Goal: Task Accomplishment & Management: Use online tool/utility

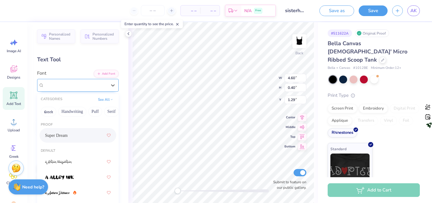
click at [69, 83] on div "Super Dream" at bounding box center [75, 85] width 64 height 9
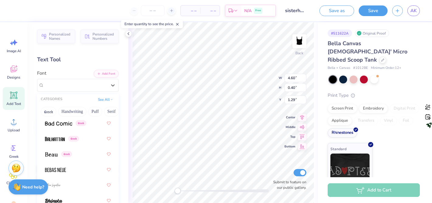
scroll to position [399, 0]
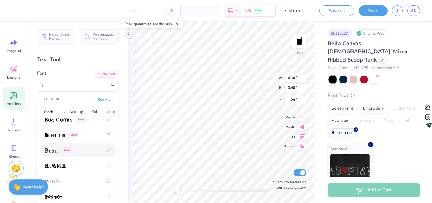
click at [52, 151] on img at bounding box center [51, 151] width 13 height 4
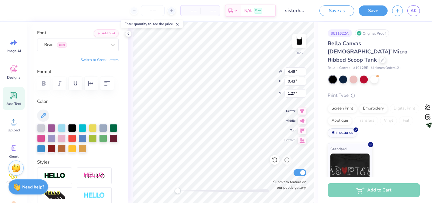
scroll to position [41, 0]
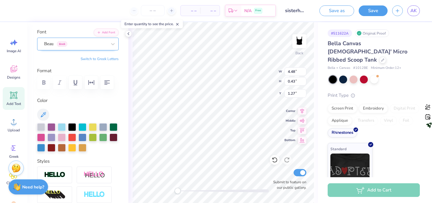
click at [82, 48] on div "Beau Greek" at bounding box center [75, 43] width 64 height 9
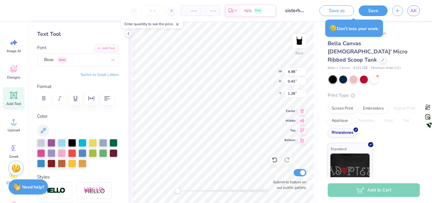
scroll to position [0, 0]
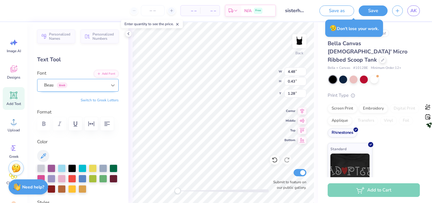
click at [107, 87] on div at bounding box center [112, 85] width 11 height 11
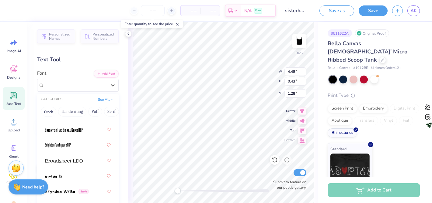
scroll to position [738, 0]
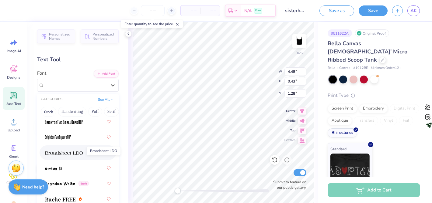
click at [74, 153] on img at bounding box center [64, 153] width 38 height 4
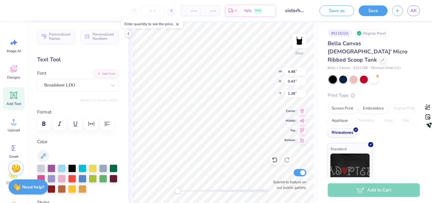
scroll to position [27, 0]
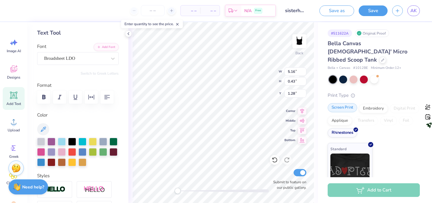
click at [348, 103] on div "Screen Print" at bounding box center [343, 107] width 30 height 9
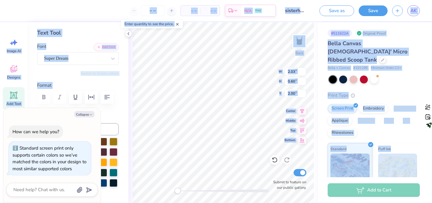
drag, startPoint x: 60, startPoint y: 115, endPoint x: 60, endPoint y: 229, distance: 114.4
click at [60, 203] on html "– – Per Item – – Total Est. Delivery N/A Free Design Title sisterhood retreat 2…" at bounding box center [216, 101] width 432 height 203
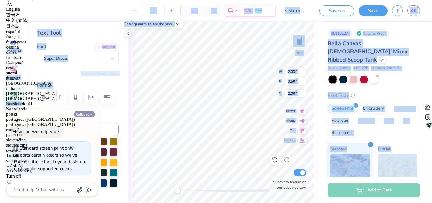
click at [92, 114] on icon "button" at bounding box center [91, 115] width 4 height 4
type textarea "x"
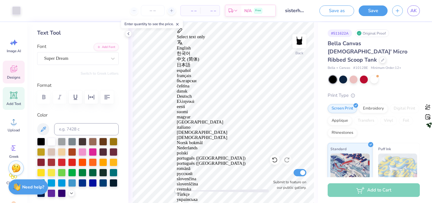
click at [12, 68] on icon at bounding box center [13, 68] width 9 height 9
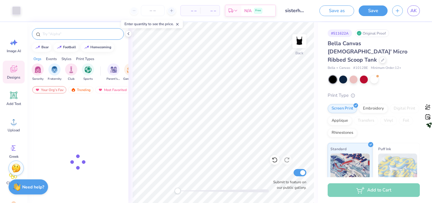
click at [78, 36] on input "text" at bounding box center [81, 34] width 78 height 6
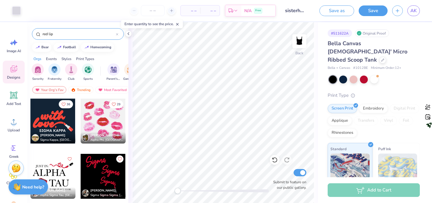
type input "red lip"
click at [104, 117] on div at bounding box center [103, 121] width 45 height 45
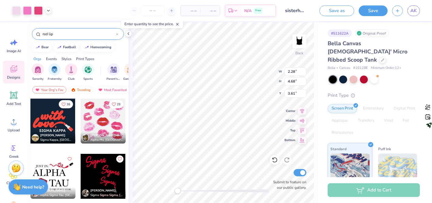
type input "2.28"
type input "4.68"
type input "4.45"
type input "1.40"
type input "1.27"
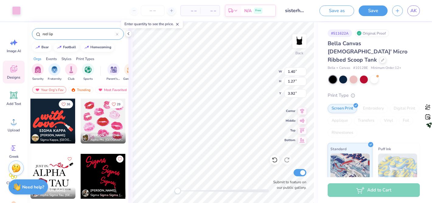
type input "3.92"
type input "2.00"
type input "1.34"
type input "4.71"
type input "1.65"
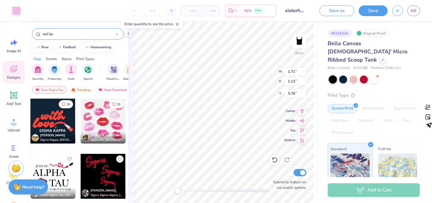
type input "1.14"
type input "3.61"
type input "1.04"
type input "0.51"
type input "0.38"
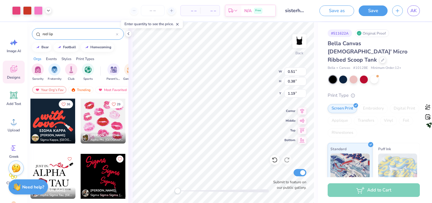
type input "1.35"
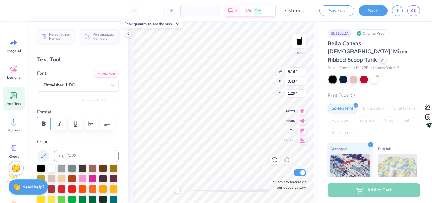
click at [42, 120] on button "button" at bounding box center [43, 123] width 13 height 13
click at [65, 87] on div "Super Dream" at bounding box center [75, 85] width 64 height 9
click at [77, 87] on div "Super Dream" at bounding box center [75, 85] width 64 height 9
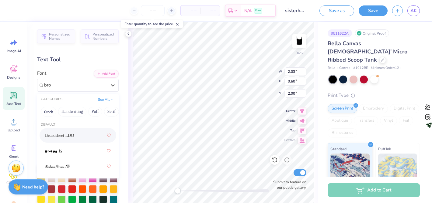
click at [67, 132] on div "Broadsheet LDO" at bounding box center [78, 135] width 66 height 11
type input "bro"
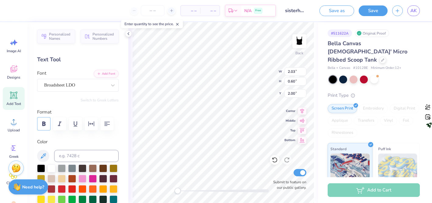
click at [45, 123] on icon "button" at bounding box center [43, 124] width 3 height 4
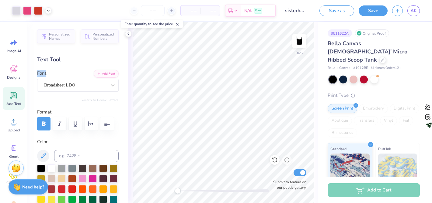
drag, startPoint x: 123, startPoint y: 76, endPoint x: 116, endPoint y: 70, distance: 9.7
click at [117, 70] on div "Personalized Names Personalized Numbers Text Tool Add Font Font Broadsheet LDO …" at bounding box center [77, 112] width 101 height 181
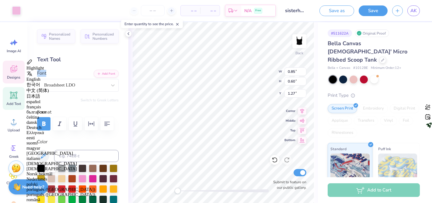
type input "0.84"
type input "0.65"
type input "1.21"
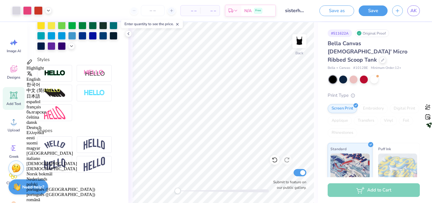
scroll to position [0, 0]
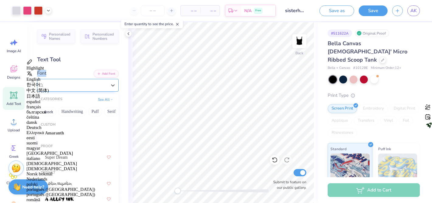
click at [92, 87] on div "Broadsheet LDO" at bounding box center [75, 85] width 64 height 9
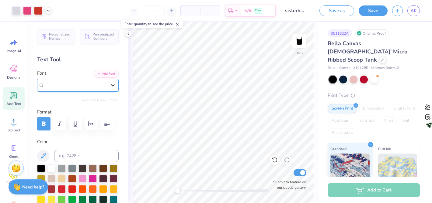
click at [110, 85] on icon at bounding box center [113, 85] width 6 height 6
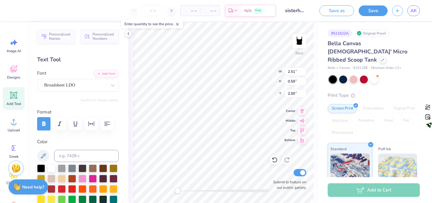
type input "5.17"
type input "0.43"
type input "1.27"
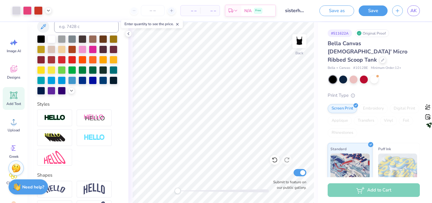
scroll to position [46, 0]
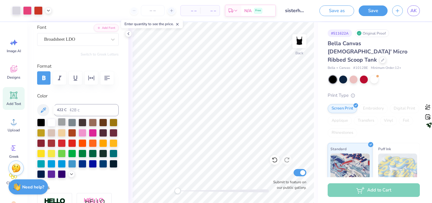
click at [62, 121] on div at bounding box center [62, 122] width 8 height 8
click at [51, 121] on div at bounding box center [51, 122] width 8 height 8
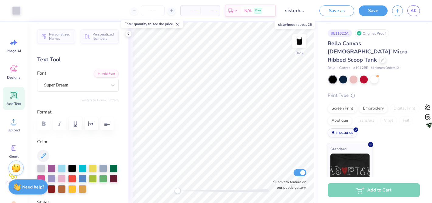
click at [289, 11] on input "sisterhood retreat 25" at bounding box center [295, 11] width 30 height 12
click at [284, 8] on input "sisterhood retreat 25" at bounding box center [295, 11] width 30 height 12
drag, startPoint x: 283, startPoint y: 12, endPoint x: 284, endPoint y: 8, distance: 3.8
click at [286, 9] on input "sisterhood retreat 25" at bounding box center [295, 11] width 30 height 12
click at [281, 9] on input "sisterhood retreat 25" at bounding box center [295, 11] width 30 height 12
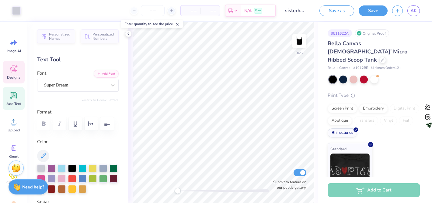
click at [16, 70] on icon at bounding box center [13, 68] width 9 height 9
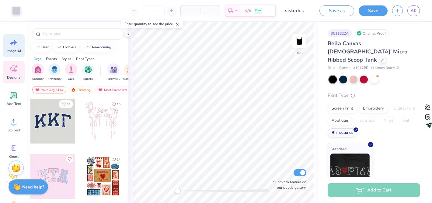
click at [19, 53] on span "Image AI" at bounding box center [14, 51] width 14 height 5
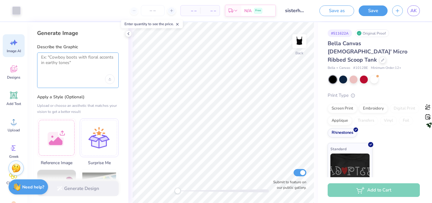
click at [67, 63] on textarea at bounding box center [78, 62] width 74 height 15
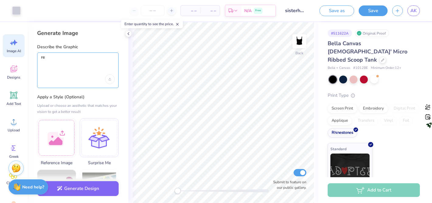
type textarea "r"
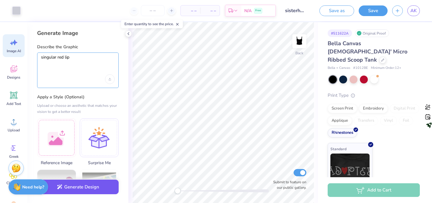
type textarea "singular red lip"
click at [85, 190] on button "Generate Design" at bounding box center [78, 187] width 82 height 15
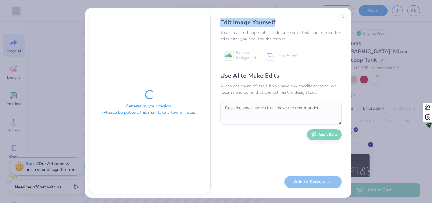
drag, startPoint x: 219, startPoint y: 22, endPoint x: 278, endPoint y: 21, distance: 58.7
click at [279, 21] on div "Edit Image Yourself" at bounding box center [280, 22] width 121 height 9
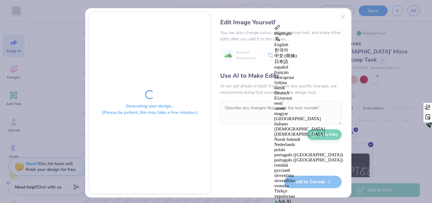
click at [279, 22] on div "Edit Image Yourself" at bounding box center [280, 22] width 121 height 9
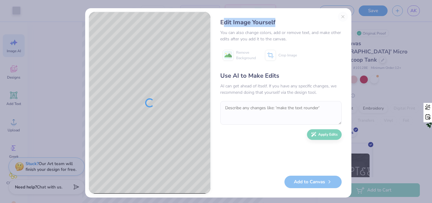
drag, startPoint x: 278, startPoint y: 23, endPoint x: 222, endPoint y: 18, distance: 56.5
click at [222, 18] on div "Edit Image Yourself" at bounding box center [280, 22] width 121 height 9
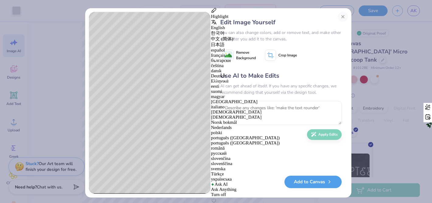
click at [394, 93] on div "Edit Image Yourself You can also change colors, add or remove text, and make ot…" at bounding box center [216, 101] width 432 height 203
